Goal: Navigation & Orientation: Find specific page/section

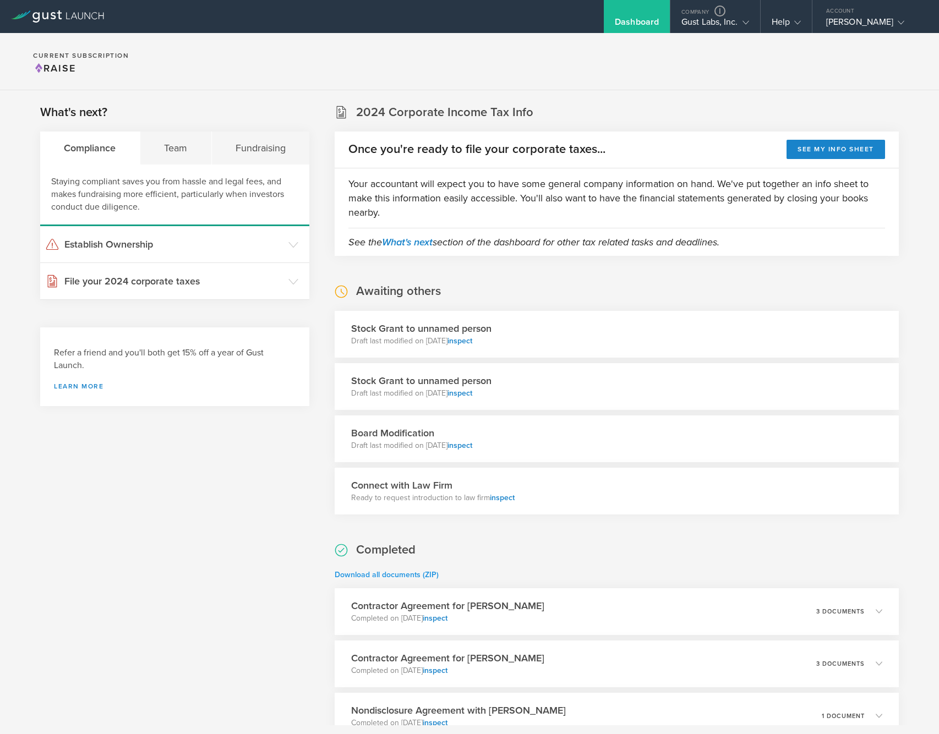
click at [425, 573] on link "Download all documents (ZIP)" at bounding box center [387, 574] width 104 height 9
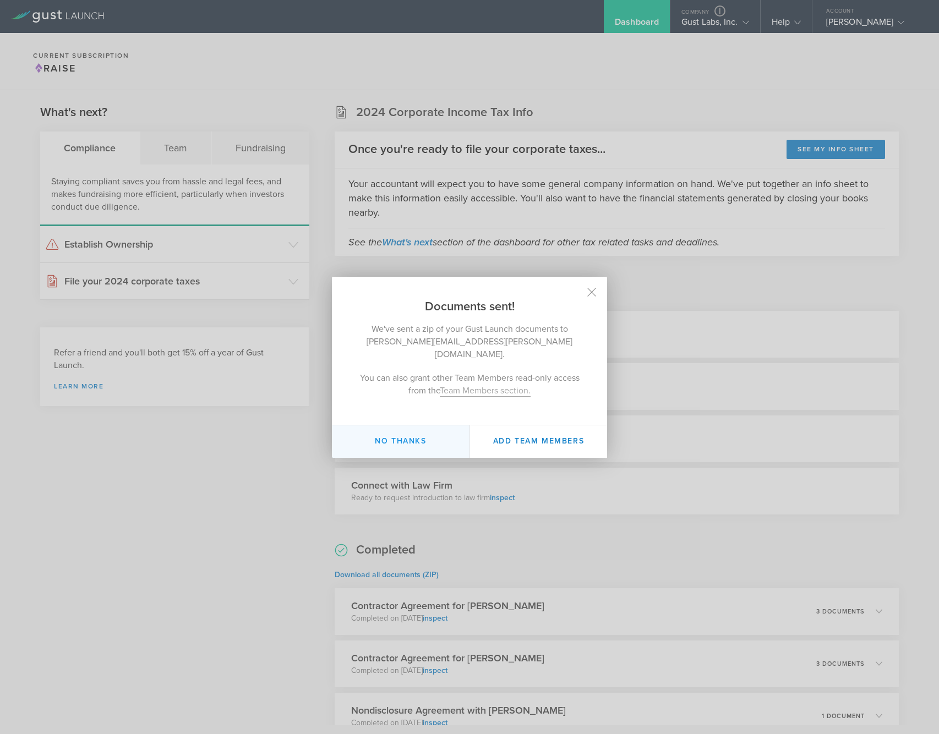
click at [385, 432] on button "No thanks" at bounding box center [401, 442] width 138 height 32
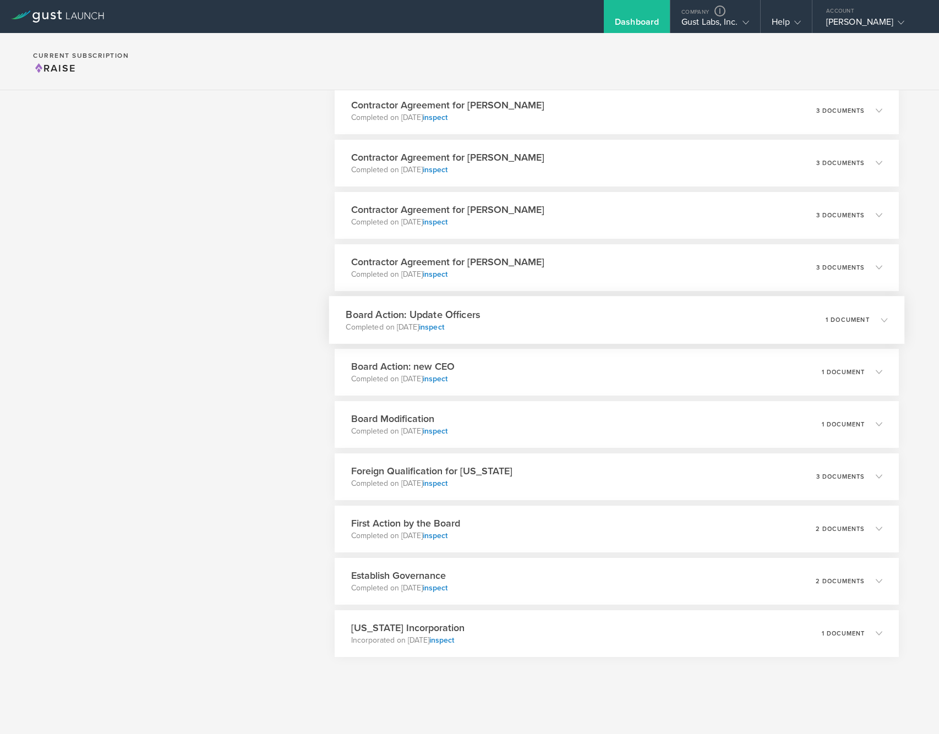
scroll to position [1599, 0]
click at [516, 619] on div "[US_STATE] Incorporation Incorporated on [DATE] inspect 1 document" at bounding box center [616, 634] width 575 height 48
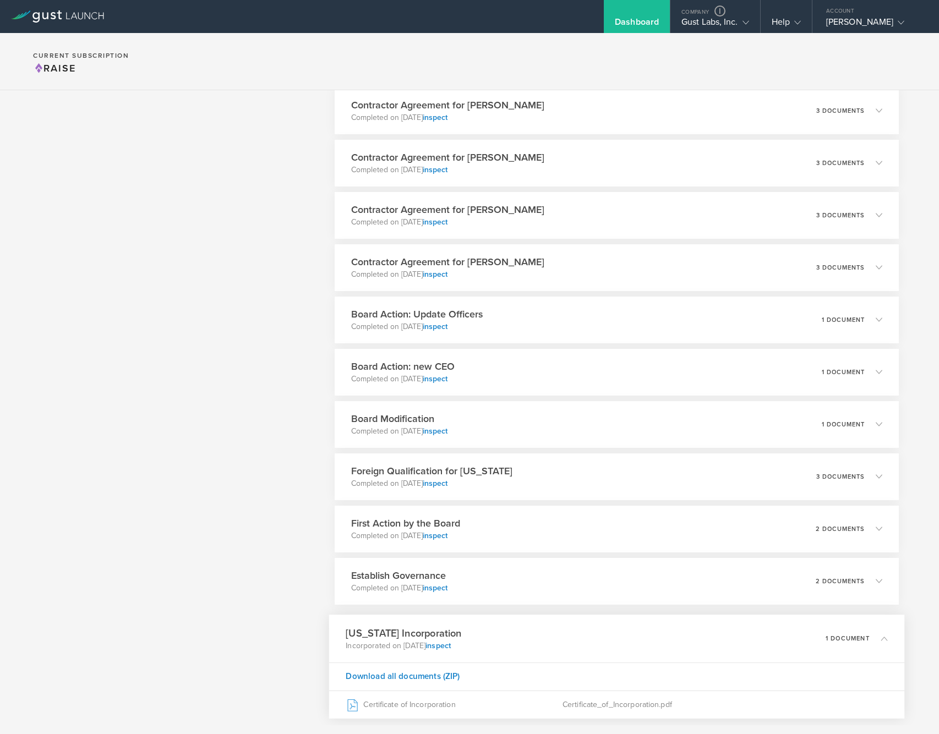
click at [506, 623] on div "[US_STATE] Incorporation Incorporated on [DATE] inspect 1 document" at bounding box center [616, 639] width 575 height 48
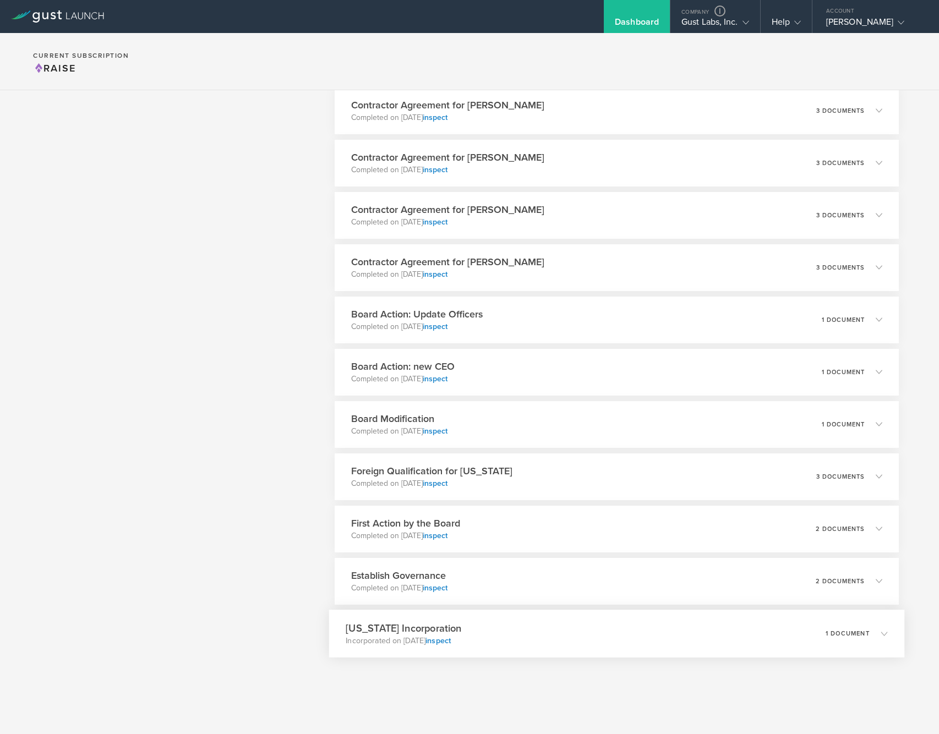
click at [388, 634] on h3 "[US_STATE] Incorporation" at bounding box center [404, 628] width 116 height 15
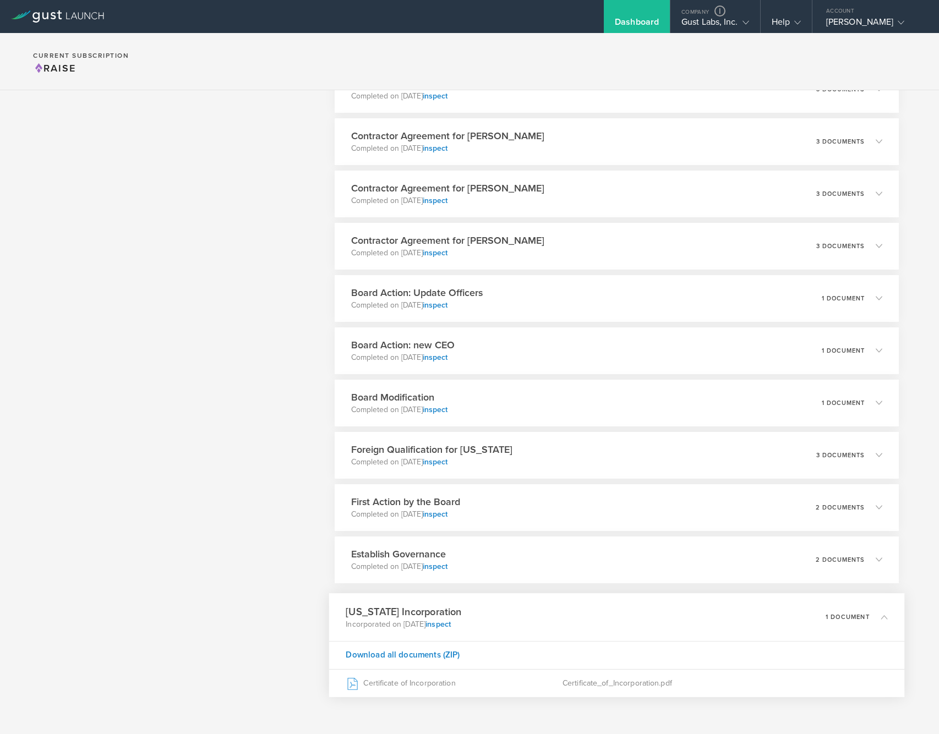
scroll to position [1660, 0]
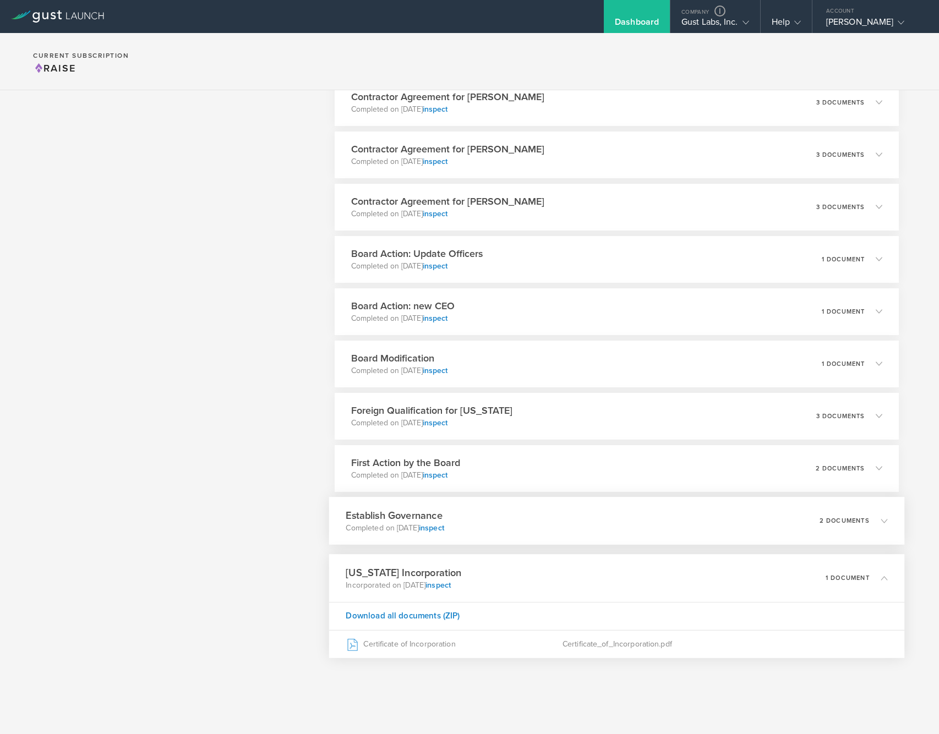
click at [491, 532] on div "Establish Governance Completed on [DATE] inspect 2 documents" at bounding box center [616, 521] width 575 height 48
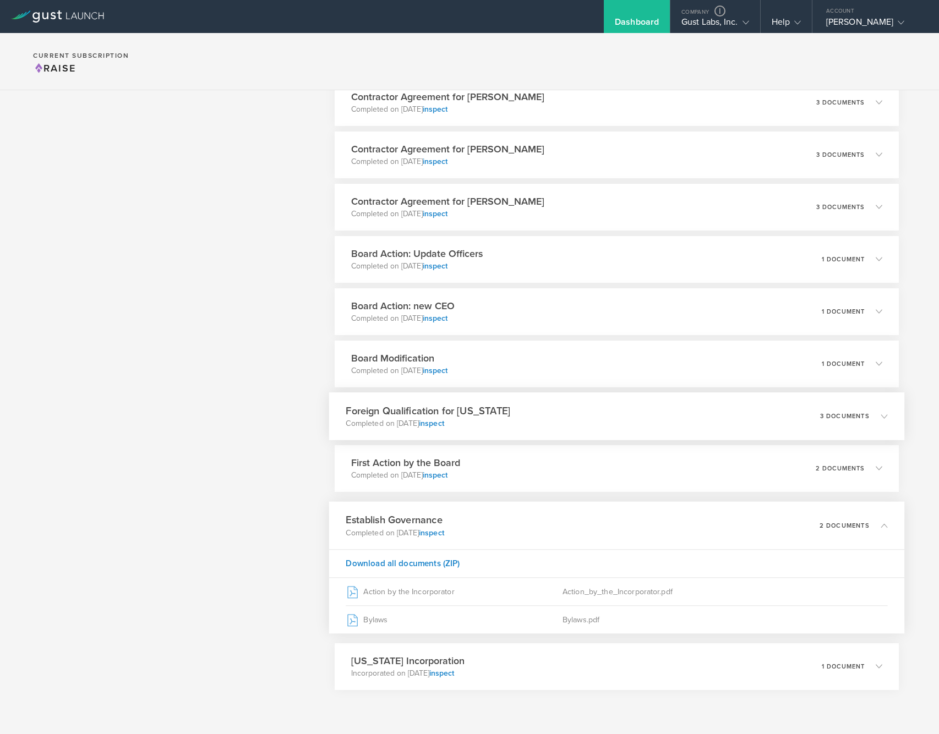
click at [499, 428] on div "Foreign Qualification for [US_STATE] Completed on [DATE] inspect 3 documents" at bounding box center [616, 416] width 575 height 48
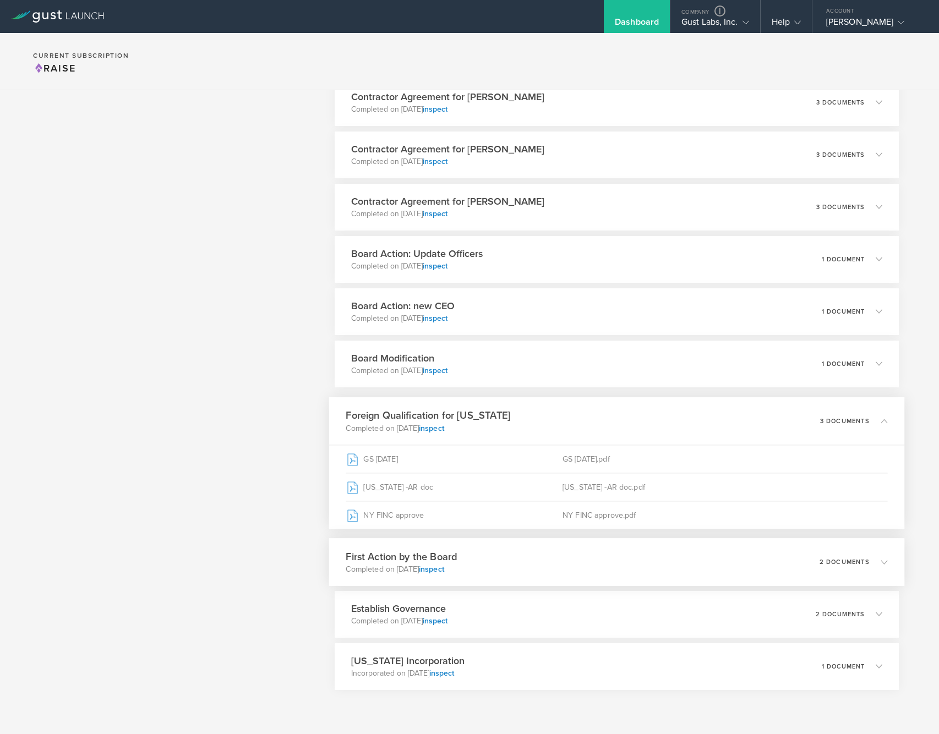
click at [497, 565] on div "First Action by the Board Completed on [DATE] inspect 2 documents" at bounding box center [616, 562] width 575 height 48
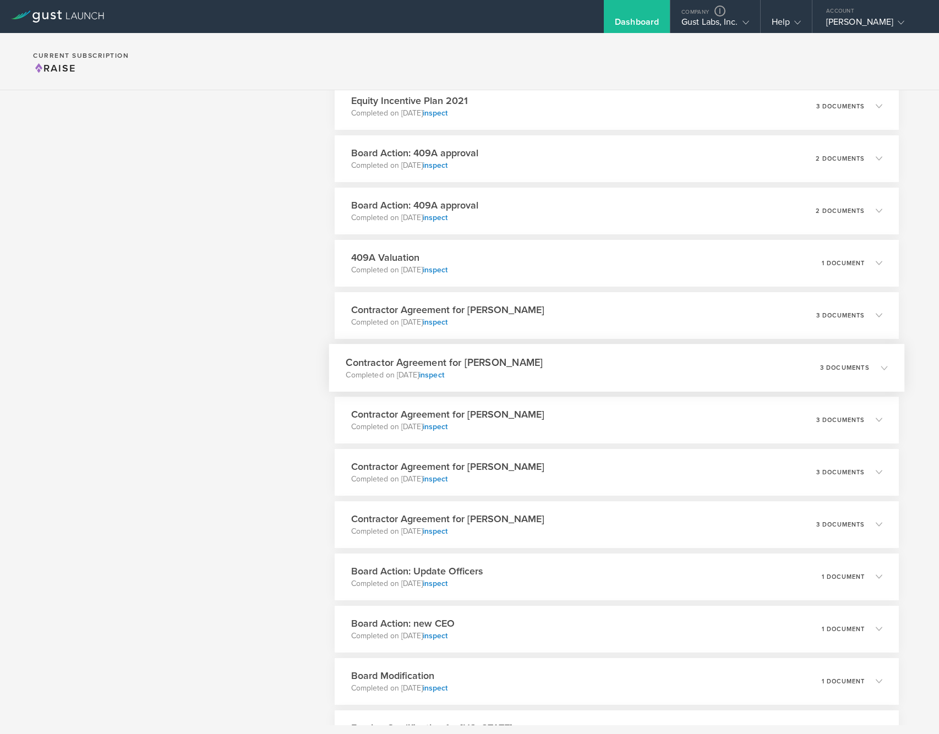
scroll to position [1551, 0]
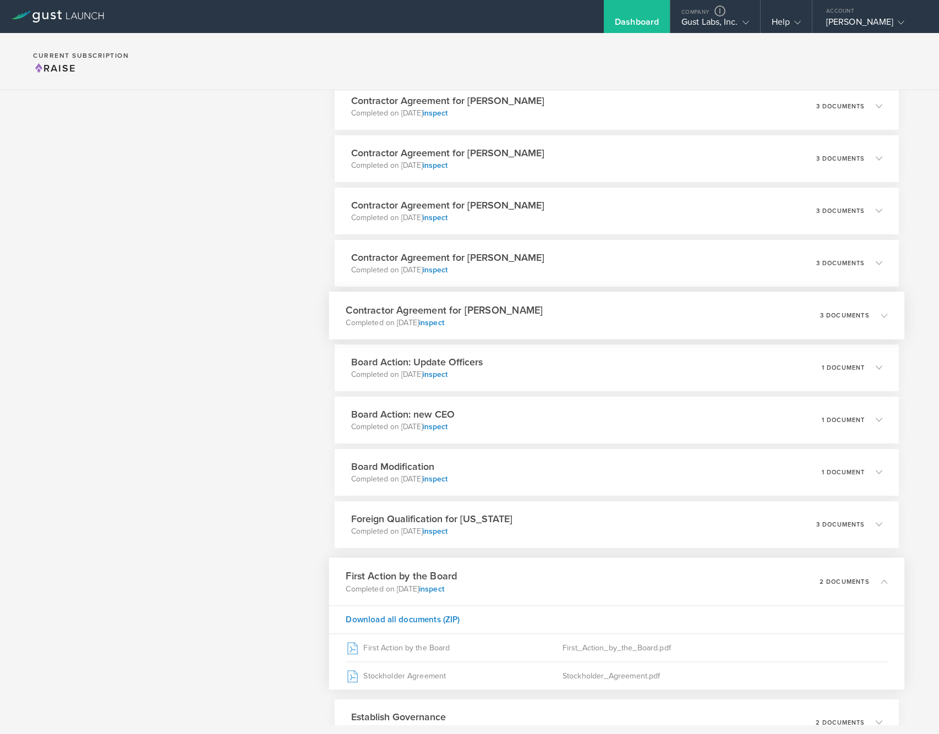
click at [511, 304] on h3 "Contractor Agreement for [PERSON_NAME]" at bounding box center [444, 310] width 197 height 15
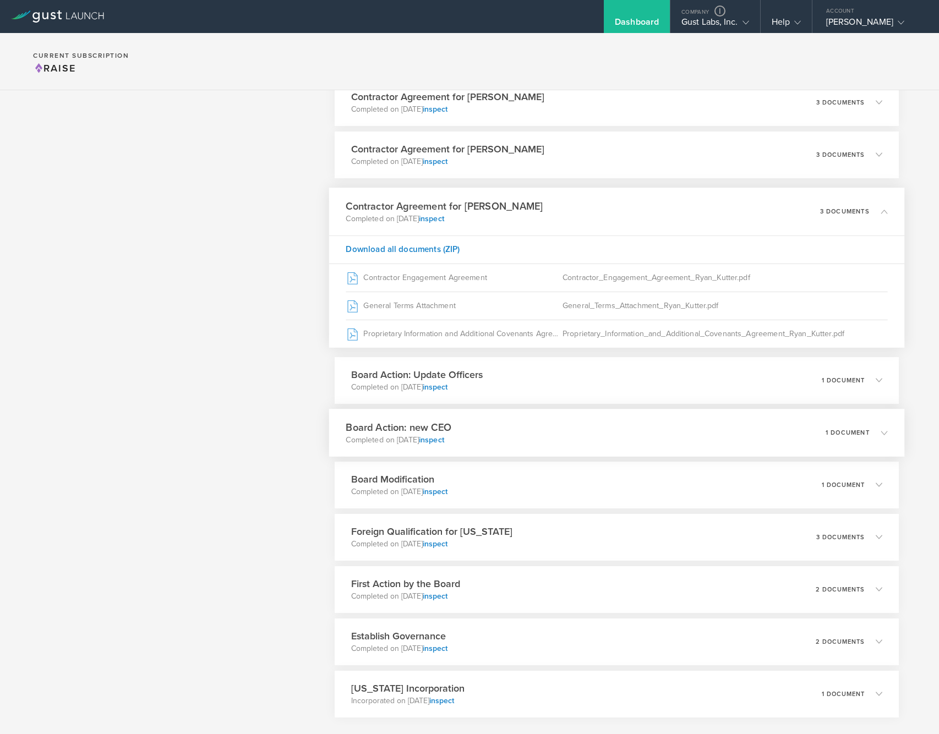
scroll to position [1455, 0]
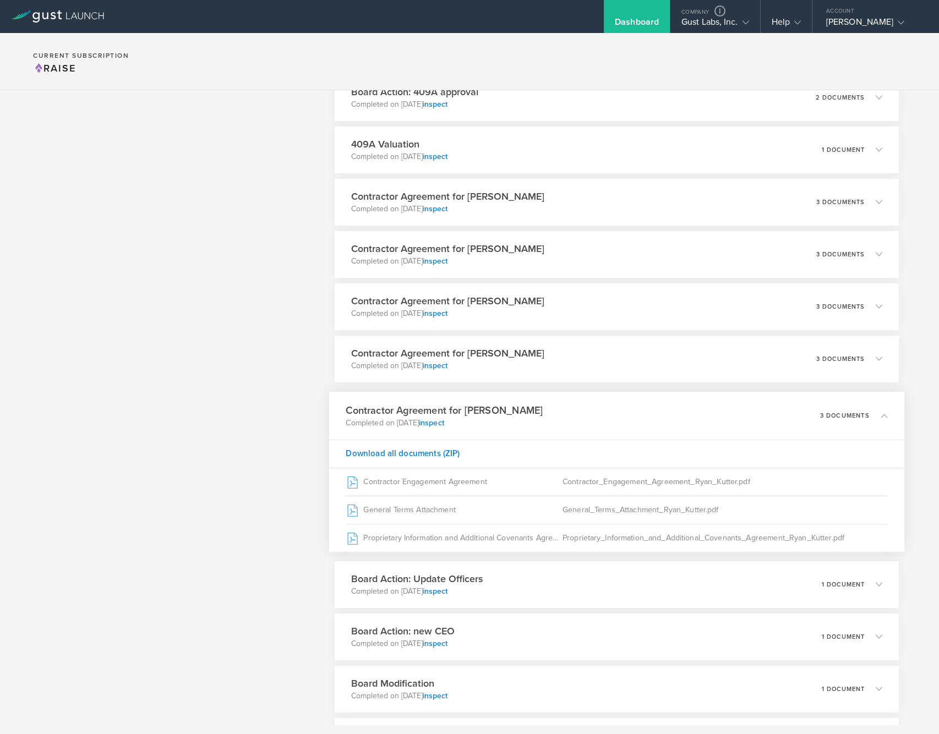
click at [519, 423] on div "Contractor Agreement for [PERSON_NAME] Completed on [DATE] inspect 3 documents" at bounding box center [616, 416] width 575 height 48
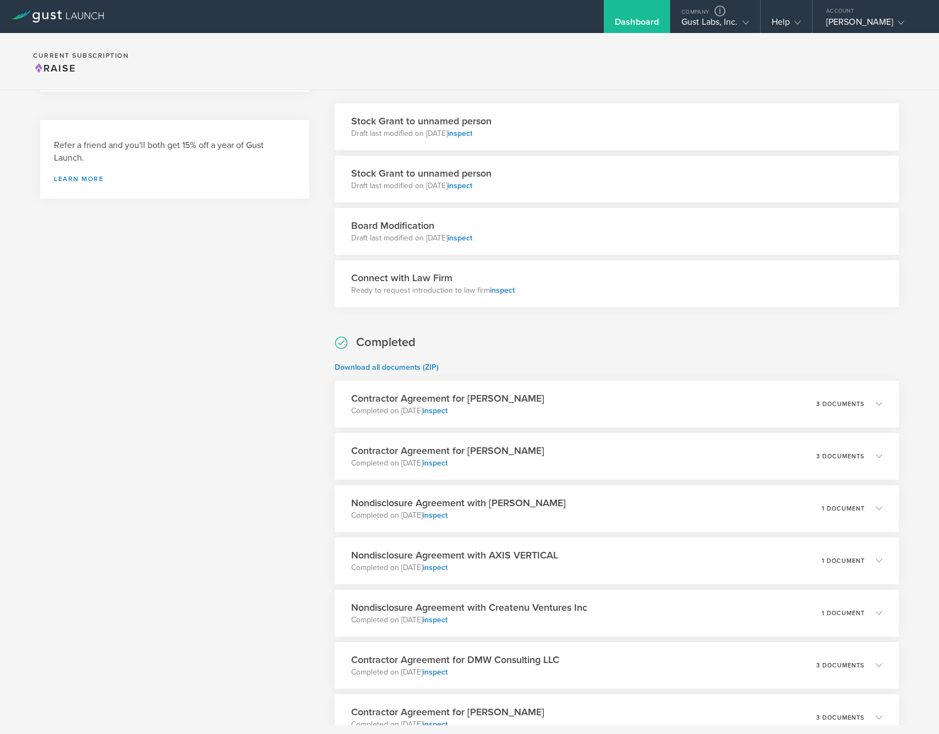
scroll to position [0, 0]
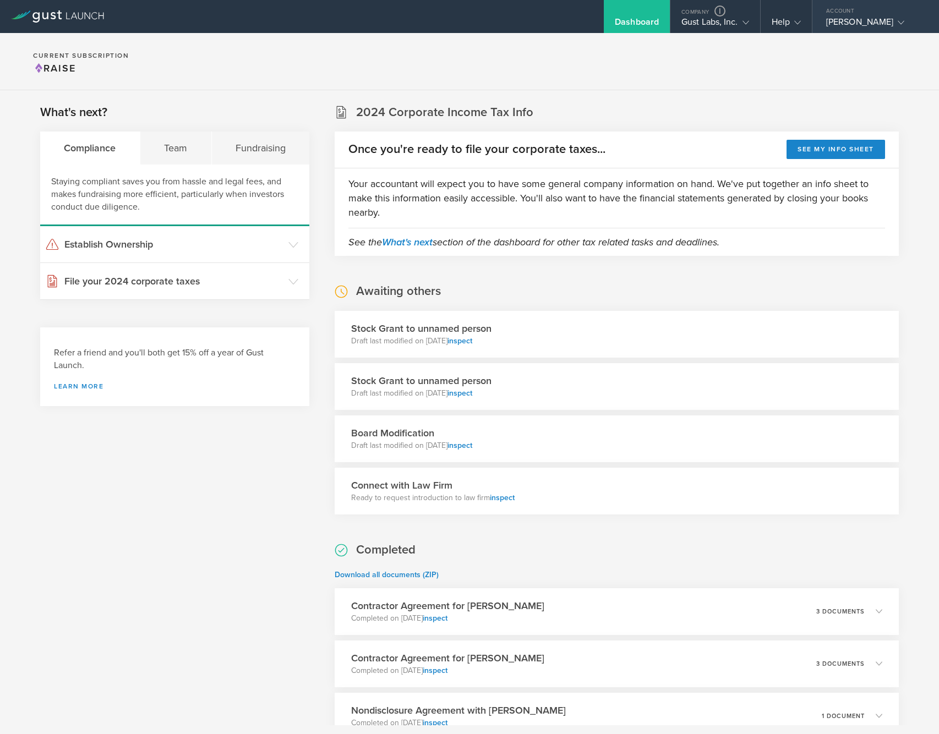
click at [854, 23] on div "[PERSON_NAME]" at bounding box center [873, 25] width 94 height 17
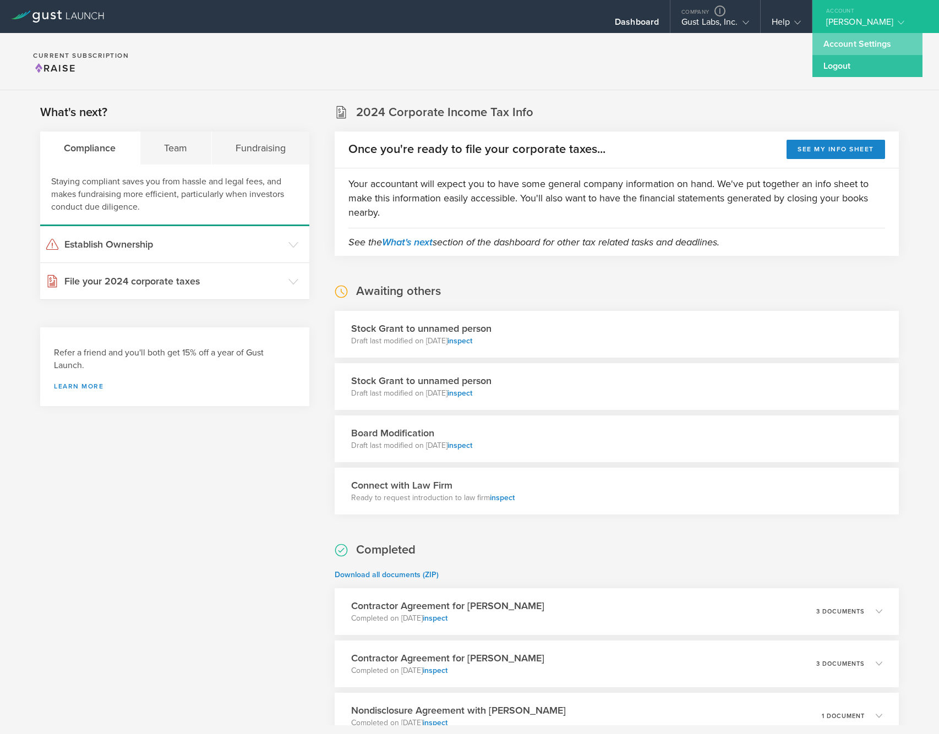
click at [859, 46] on link "Account Settings" at bounding box center [867, 44] width 110 height 22
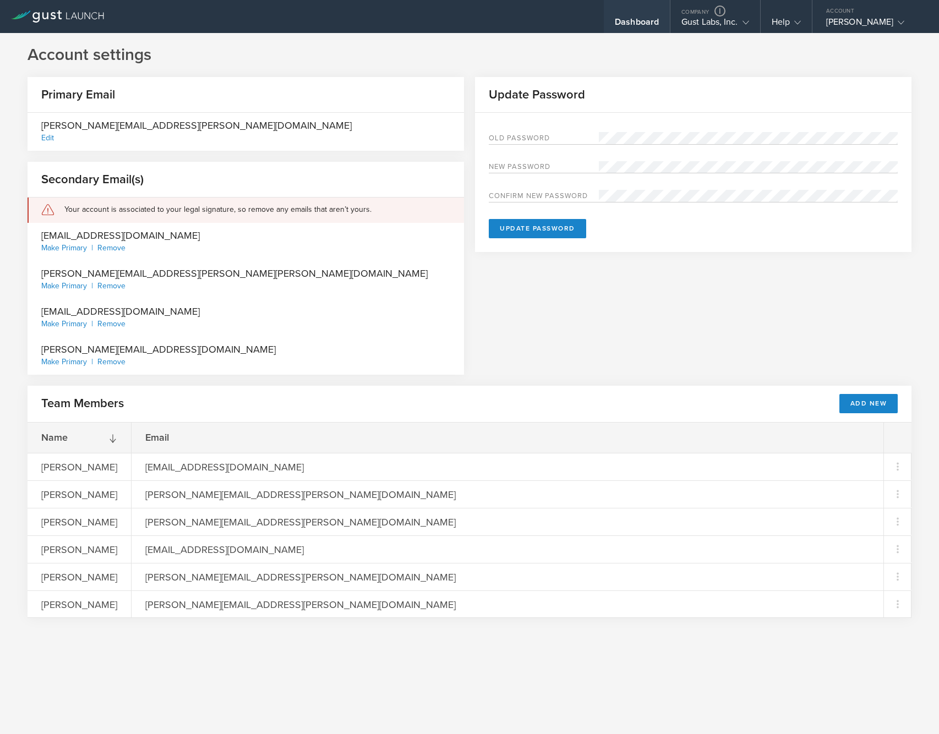
click at [630, 5] on div "Dashboard" at bounding box center [637, 16] width 66 height 33
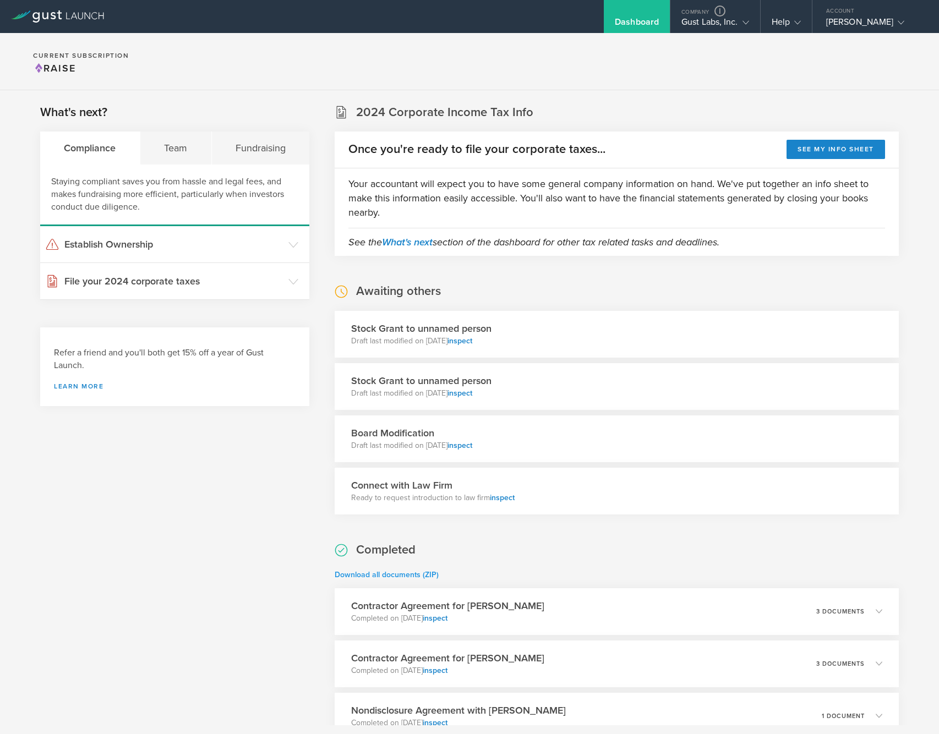
click at [376, 572] on link "Download all documents (ZIP)" at bounding box center [387, 574] width 104 height 9
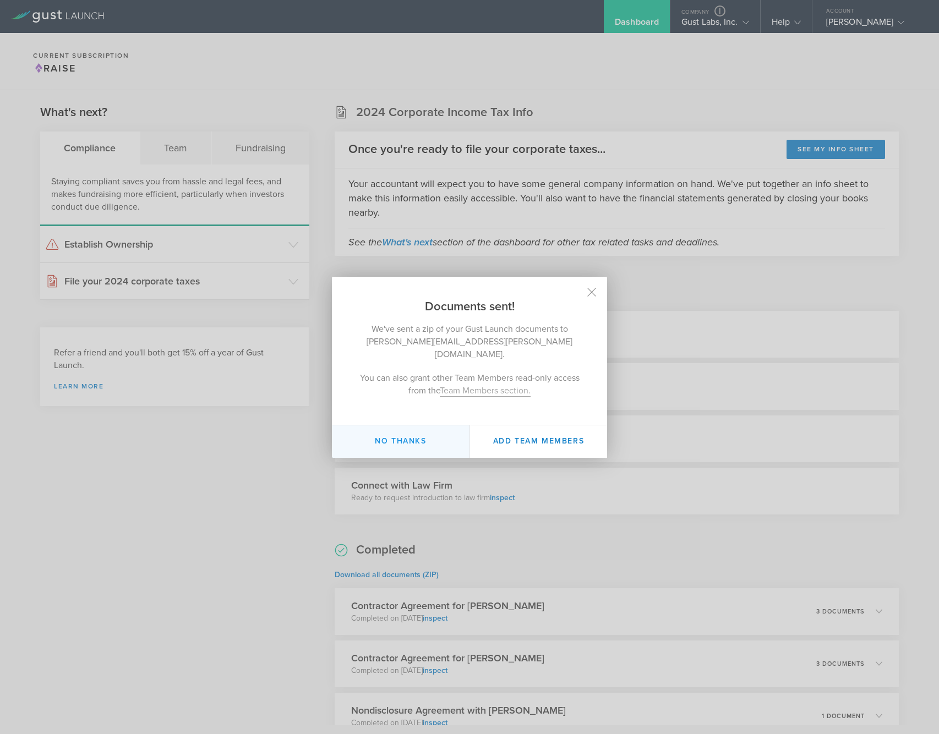
click at [370, 438] on button "No thanks" at bounding box center [401, 442] width 138 height 32
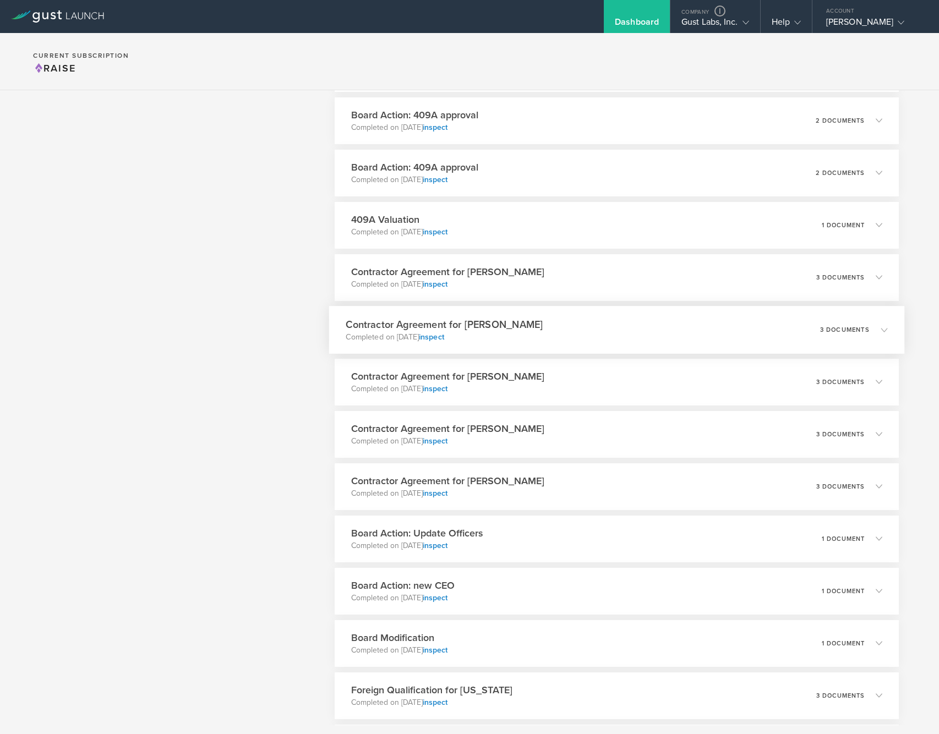
scroll to position [1423, 0]
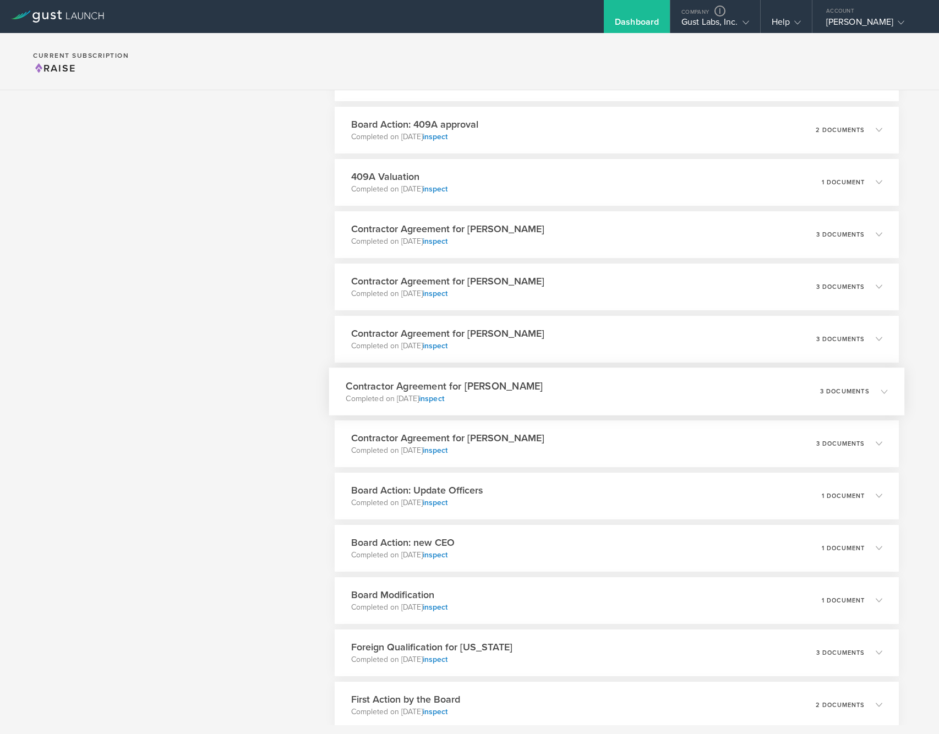
click at [541, 400] on div "Contractor Agreement for [PERSON_NAME] Completed on [DATE] inspect 3 documents" at bounding box center [616, 392] width 575 height 48
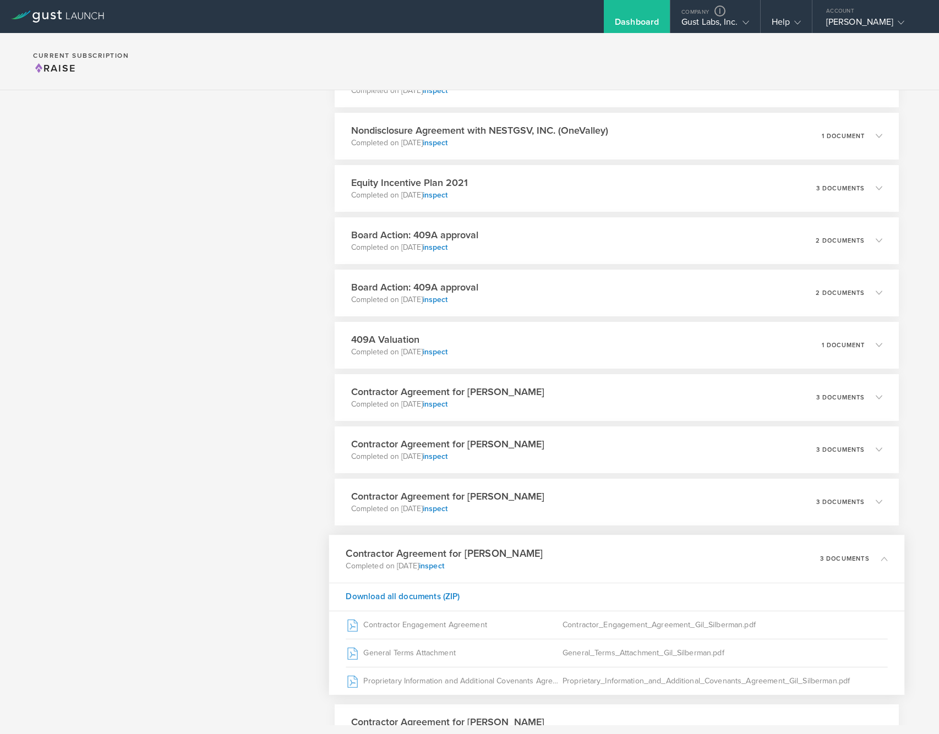
scroll to position [1285, 0]
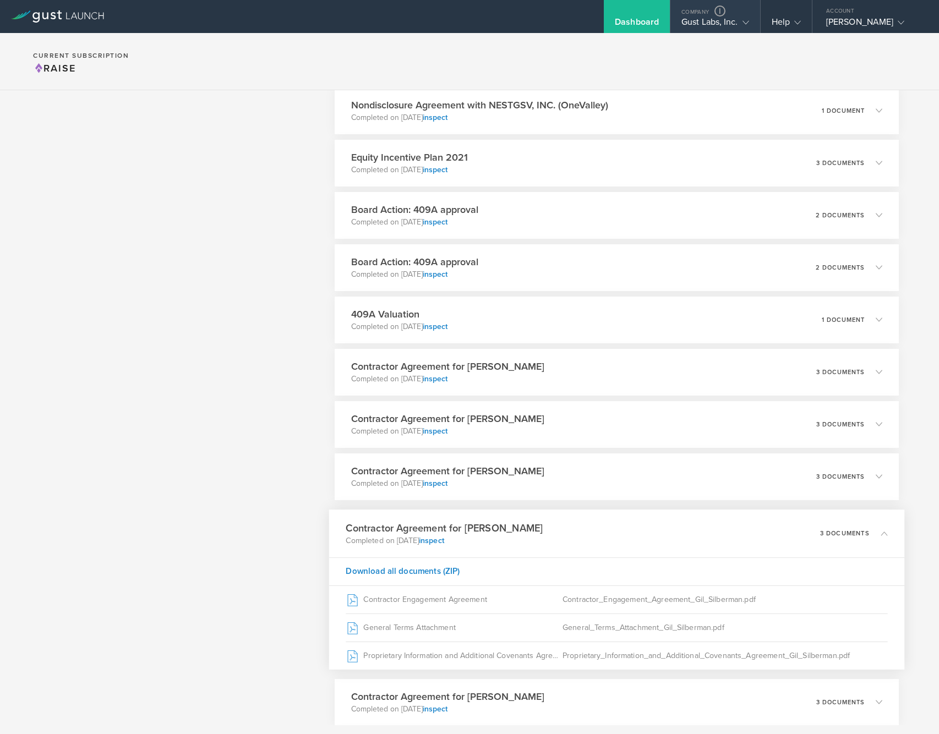
click at [688, 28] on div "Gust Labs, Inc." at bounding box center [715, 25] width 68 height 17
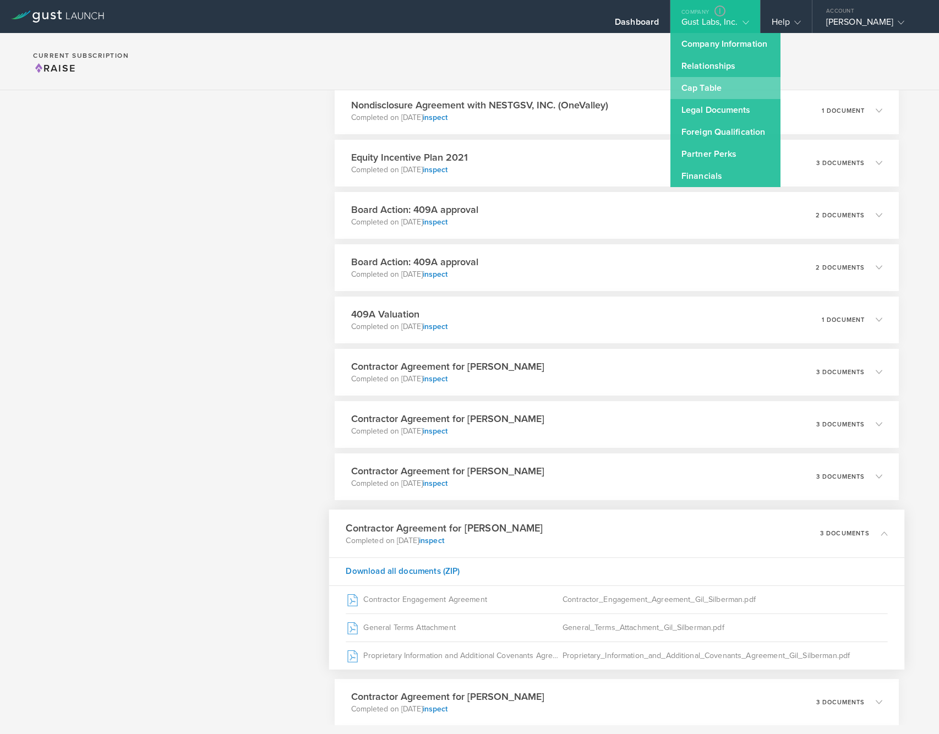
click at [696, 86] on link "Cap Table" at bounding box center [725, 88] width 110 height 22
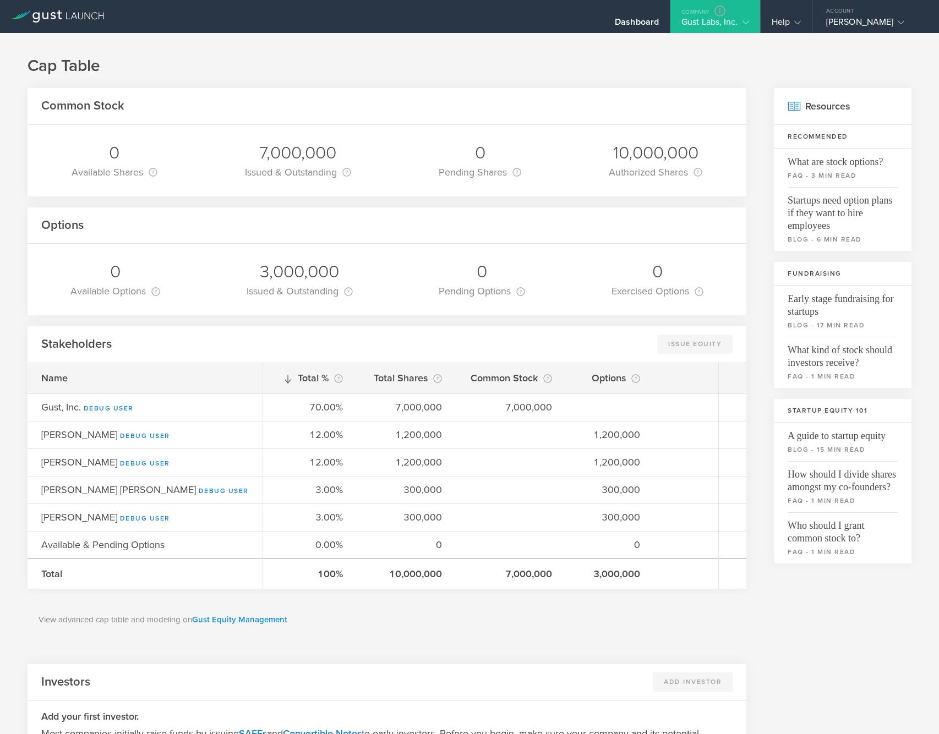
click at [259, 621] on link "Gust Equity Management" at bounding box center [239, 620] width 95 height 10
click at [639, 24] on div "Dashboard" at bounding box center [637, 25] width 44 height 17
